Goal: Task Accomplishment & Management: Complete application form

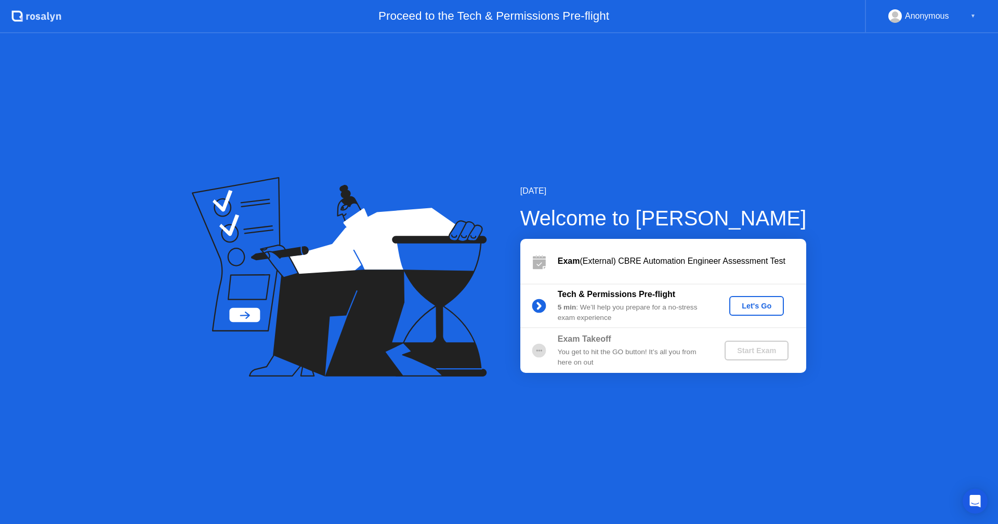
click at [762, 306] on div "Let's Go" at bounding box center [756, 306] width 46 height 8
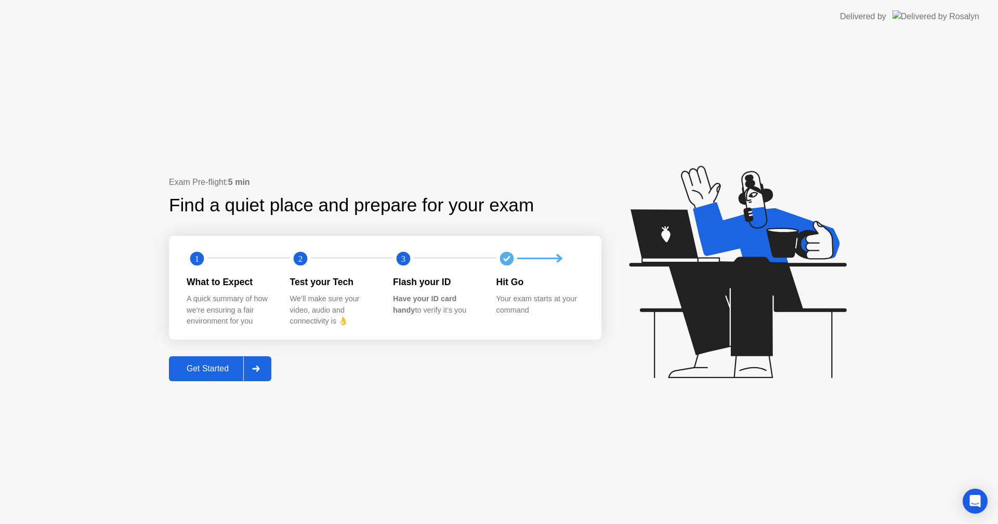
click at [224, 370] on div "Get Started" at bounding box center [207, 368] width 71 height 9
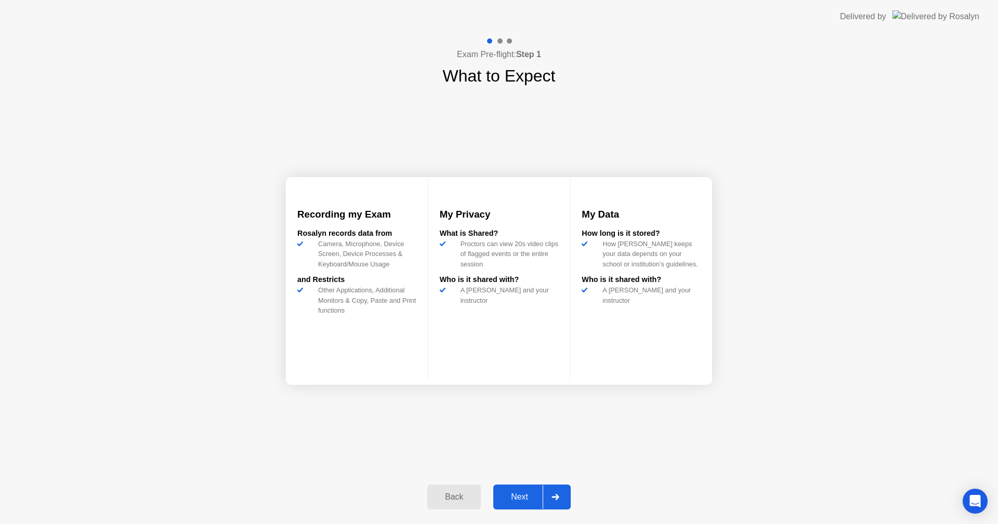
click at [518, 500] on div "Next" at bounding box center [519, 497] width 46 height 9
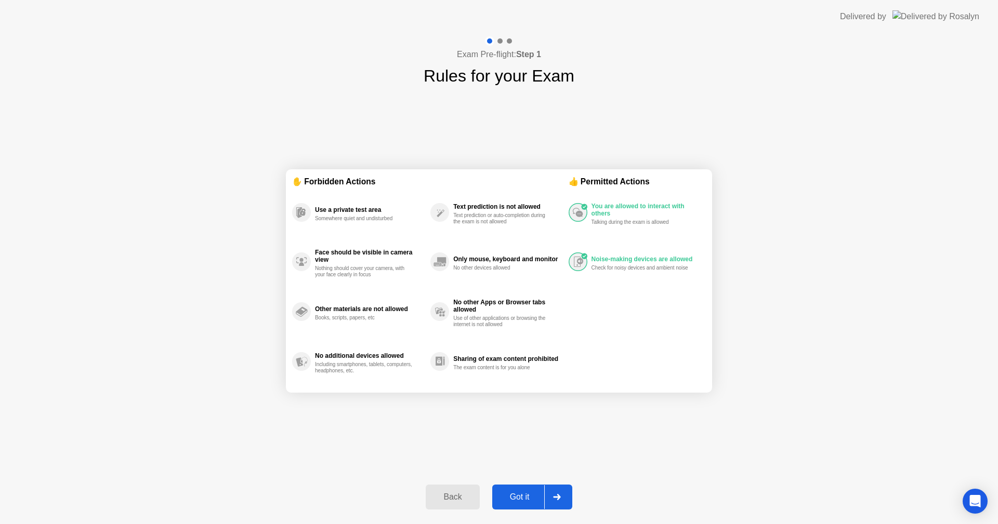
click at [518, 500] on div "Got it" at bounding box center [519, 497] width 49 height 9
select select "**********"
select select "*******"
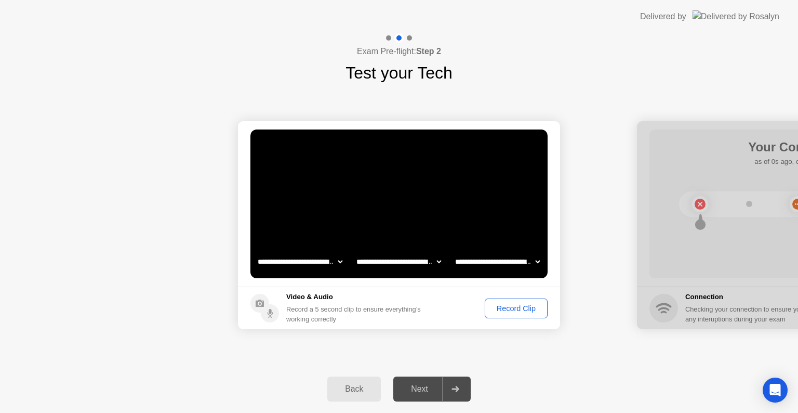
click at [416, 392] on div "Next" at bounding box center [419, 388] width 46 height 9
click at [429, 388] on div "Next" at bounding box center [419, 388] width 46 height 9
click at [518, 307] on div "Record Clip" at bounding box center [516, 308] width 56 height 8
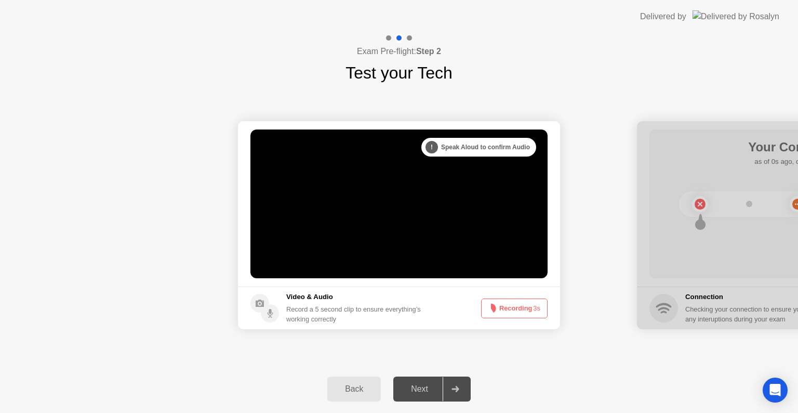
click at [413, 392] on div "Next" at bounding box center [419, 388] width 46 height 9
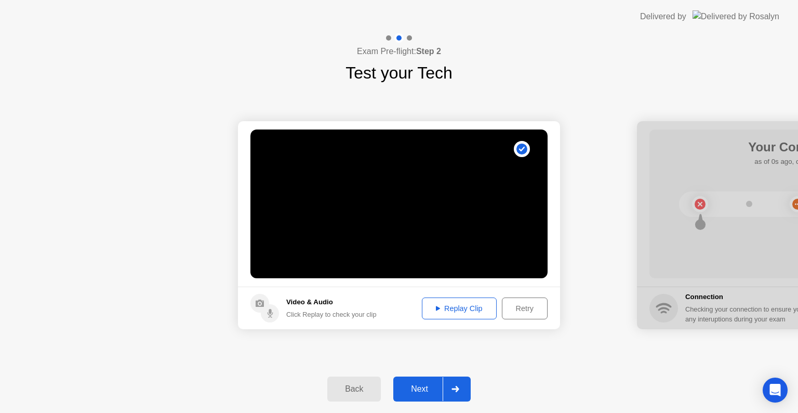
click at [437, 308] on icon at bounding box center [438, 308] width 4 height 5
click at [414, 393] on div "Next" at bounding box center [419, 388] width 46 height 9
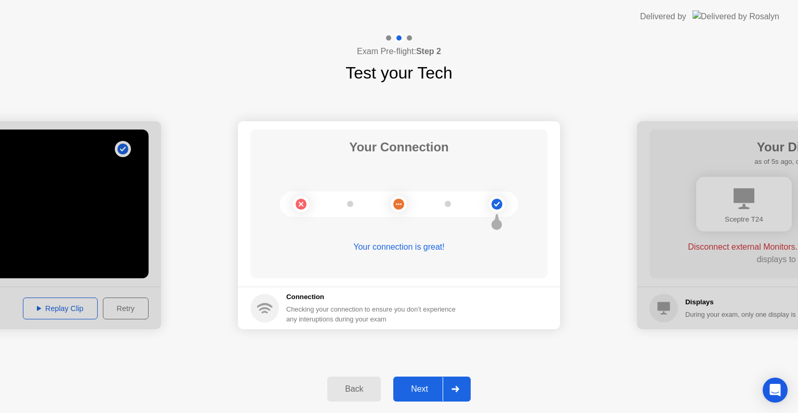
click at [415, 385] on div "Next" at bounding box center [419, 388] width 46 height 9
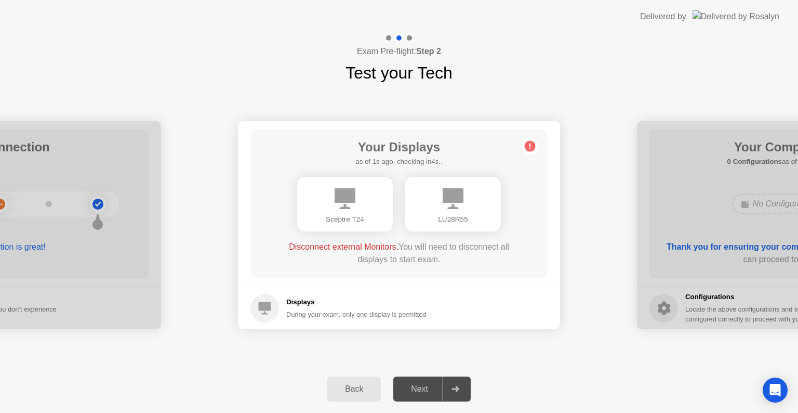
click at [415, 385] on div "Next" at bounding box center [419, 388] width 46 height 9
click at [425, 388] on div "Next" at bounding box center [419, 388] width 46 height 9
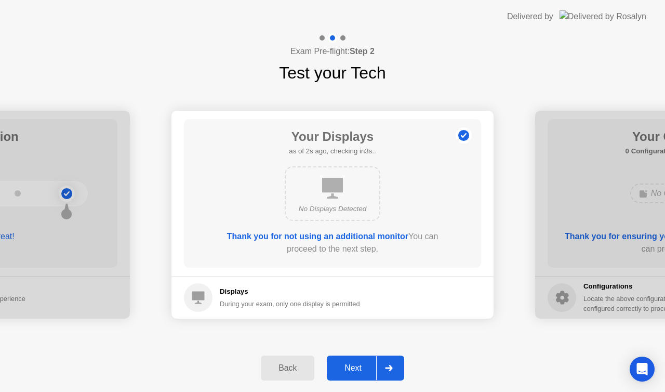
click at [362, 363] on div "Next" at bounding box center [353, 367] width 46 height 9
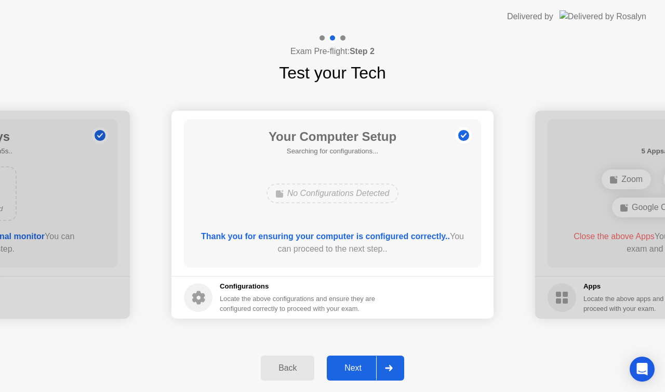
click at [362, 363] on div "Next" at bounding box center [353, 367] width 46 height 9
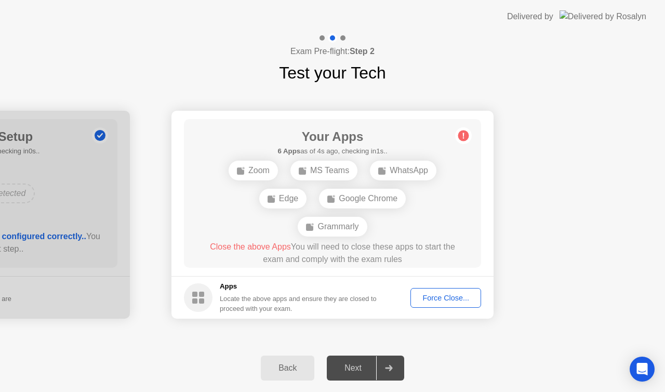
click at [426, 295] on div "Force Close..." at bounding box center [445, 298] width 63 height 8
click at [377, 392] on div at bounding box center [332, 392] width 665 height 0
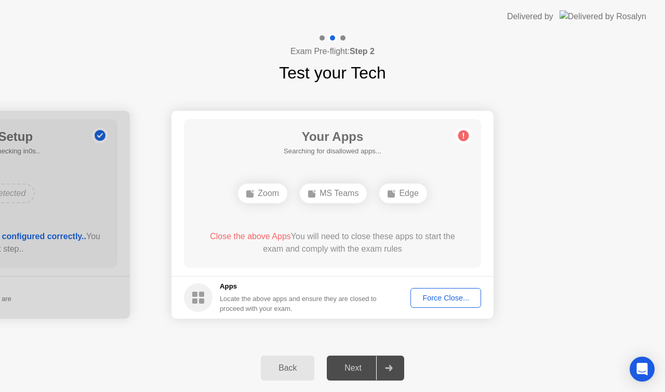
click at [435, 294] on div "Force Close..." at bounding box center [445, 298] width 63 height 8
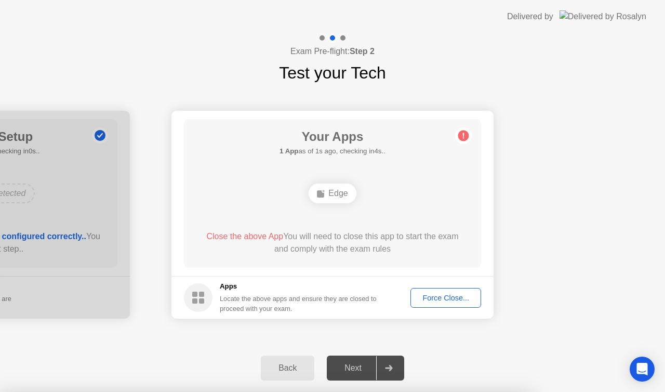
click at [434, 298] on div "Force Close..." at bounding box center [445, 298] width 63 height 8
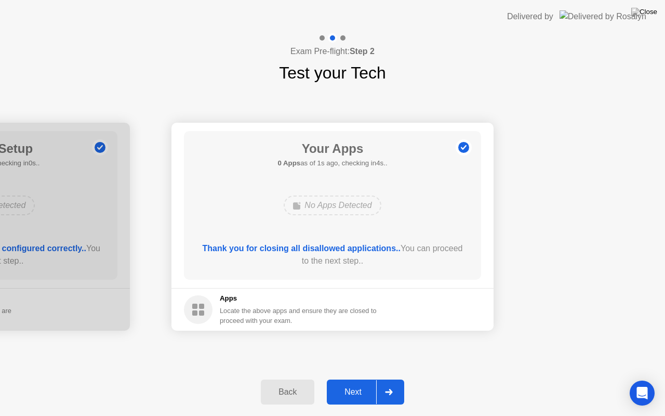
click at [360, 390] on div "Next" at bounding box center [353, 391] width 46 height 9
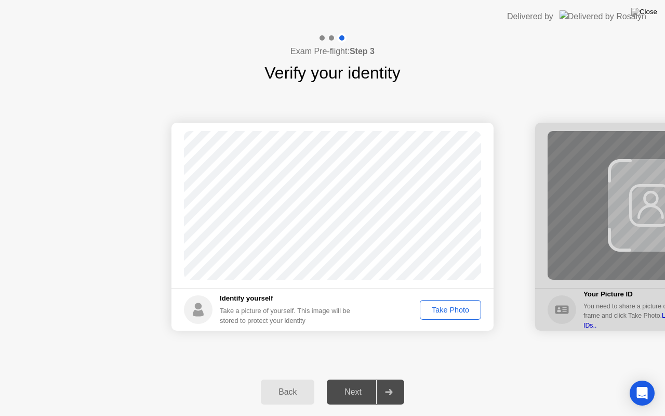
click at [441, 311] on div "Take Photo" at bounding box center [451, 310] width 54 height 8
click at [348, 396] on div "Next" at bounding box center [353, 391] width 46 height 9
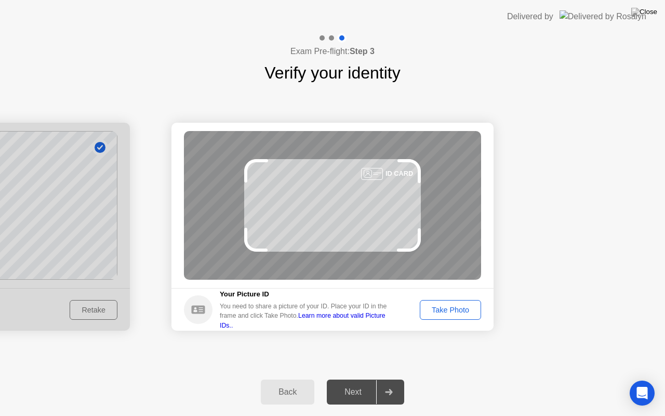
click at [437, 311] on div "Take Photo" at bounding box center [451, 310] width 54 height 8
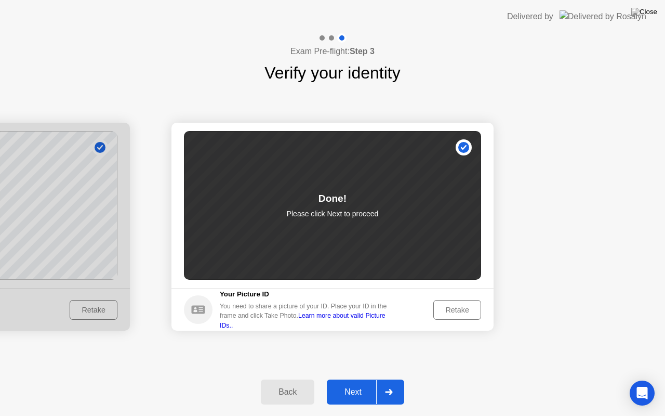
click at [359, 390] on div "Next" at bounding box center [353, 391] width 46 height 9
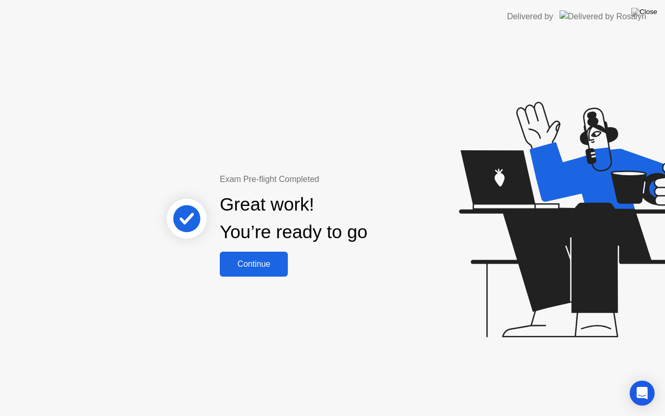
click at [240, 260] on div "Continue" at bounding box center [254, 263] width 62 height 9
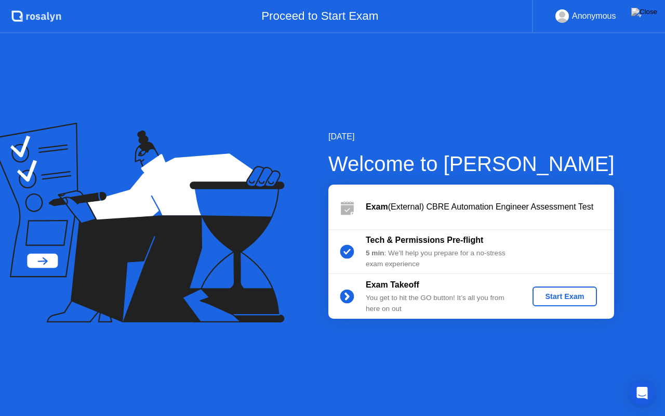
click at [554, 297] on div "Start Exam" at bounding box center [565, 296] width 56 height 8
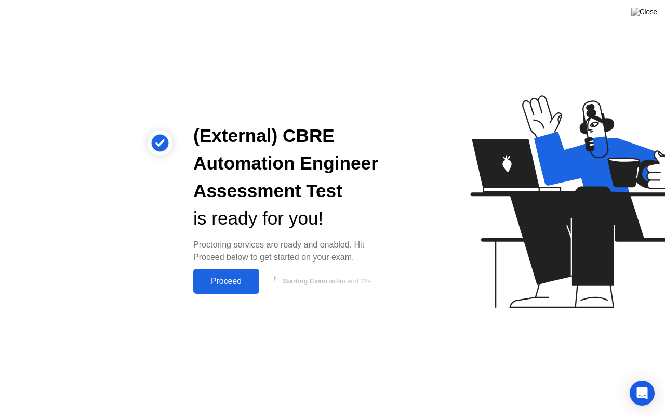
click at [220, 280] on div "Proceed" at bounding box center [226, 280] width 60 height 9
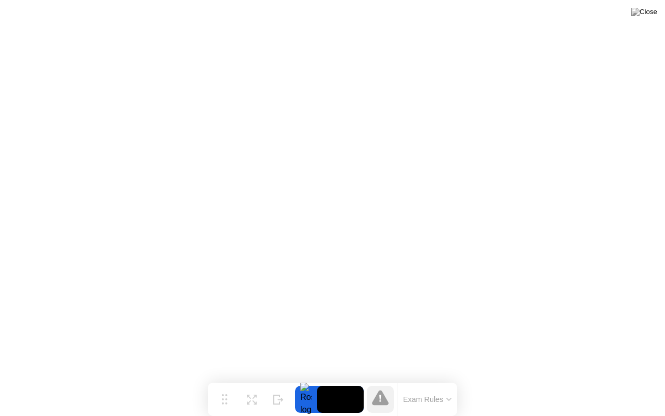
drag, startPoint x: 420, startPoint y: 391, endPoint x: 346, endPoint y: 386, distance: 75.0
click at [346, 386] on div "Move Expand Hide Exam Rules" at bounding box center [332, 398] width 249 height 33
click at [254, 398] on icon at bounding box center [252, 395] width 10 height 10
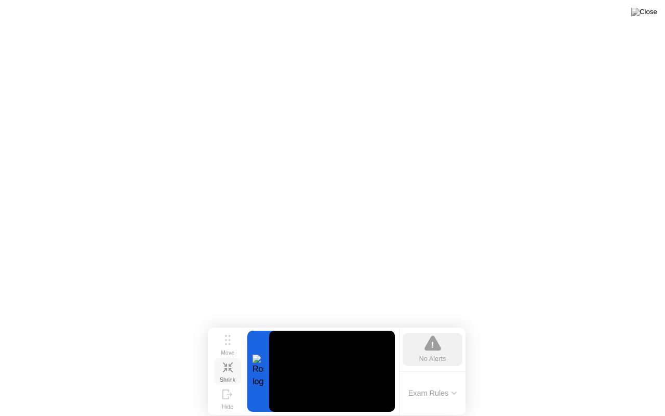
click at [433, 348] on icon at bounding box center [433, 344] width 2 height 7
click at [226, 394] on icon at bounding box center [227, 394] width 10 height 10
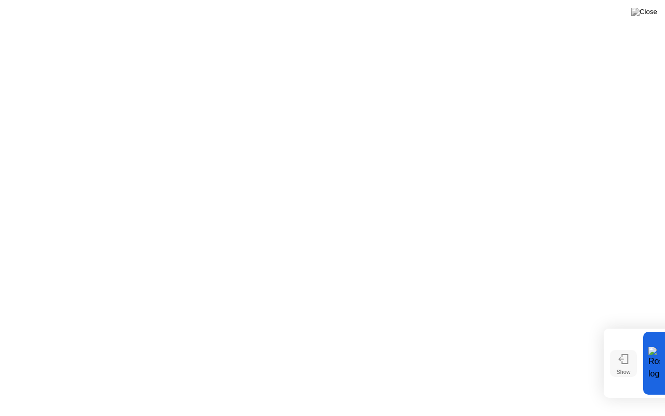
click at [624, 368] on div at bounding box center [623, 363] width 10 height 10
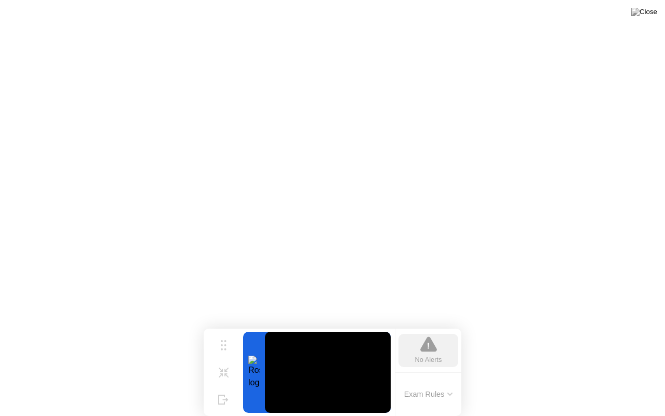
click at [424, 389] on button "Exam Rules" at bounding box center [428, 393] width 55 height 9
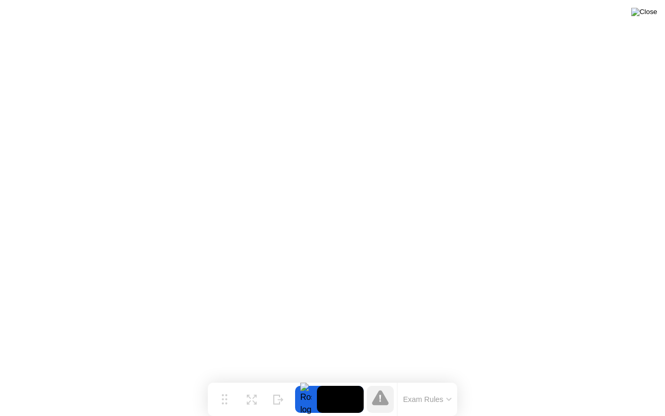
click at [648, 16] on img at bounding box center [644, 12] width 26 height 8
click at [227, 395] on button "Move" at bounding box center [224, 399] width 27 height 27
click at [221, 393] on button "Move" at bounding box center [224, 399] width 27 height 27
click at [433, 398] on button "Exam Rules" at bounding box center [427, 398] width 55 height 9
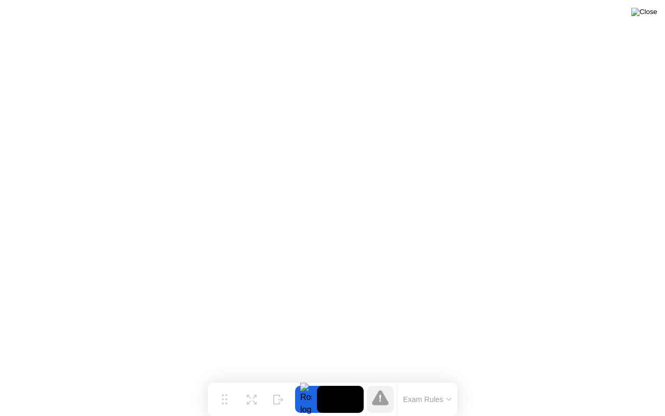
click at [652, 14] on img at bounding box center [644, 12] width 26 height 8
